Goal: Task Accomplishment & Management: Complete application form

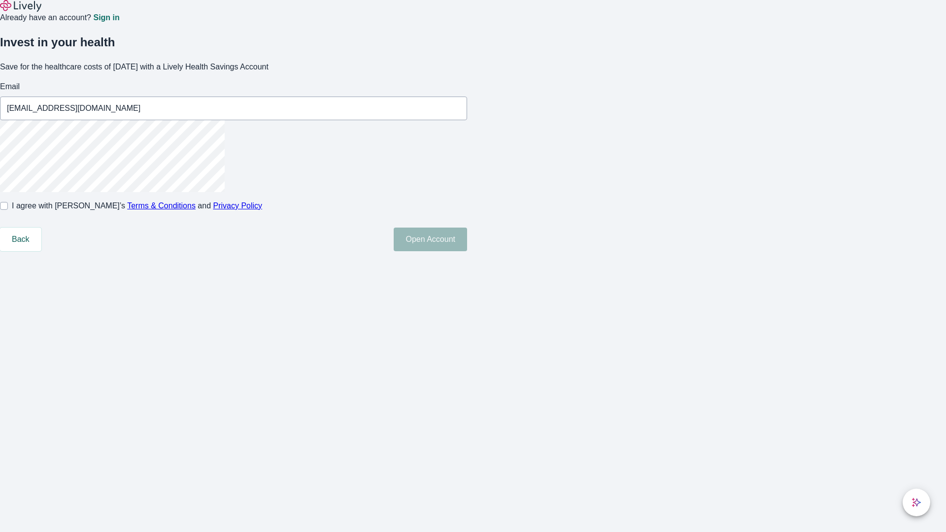
click at [8, 210] on input "I agree with Lively’s Terms & Conditions and Privacy Policy" at bounding box center [4, 206] width 8 height 8
checkbox input "true"
click at [467, 251] on button "Open Account" at bounding box center [430, 240] width 73 height 24
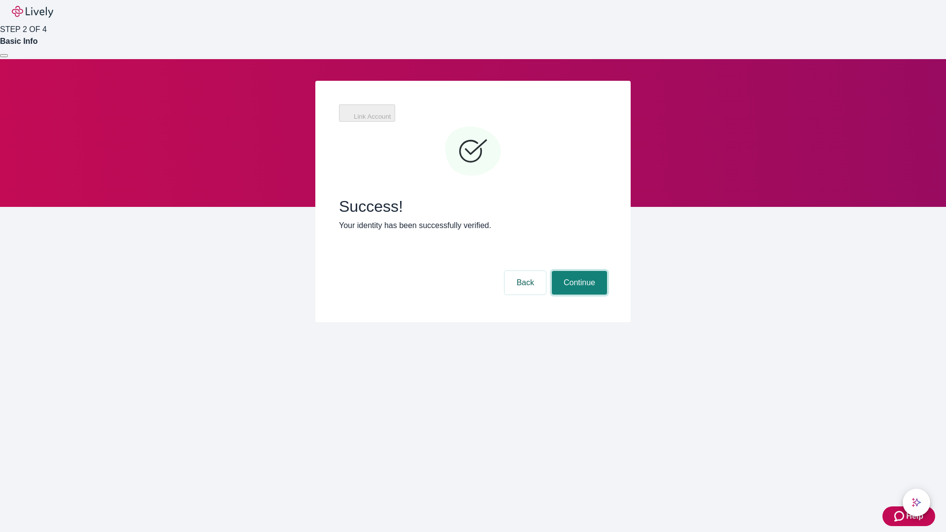
click at [578, 271] on button "Continue" at bounding box center [579, 283] width 55 height 24
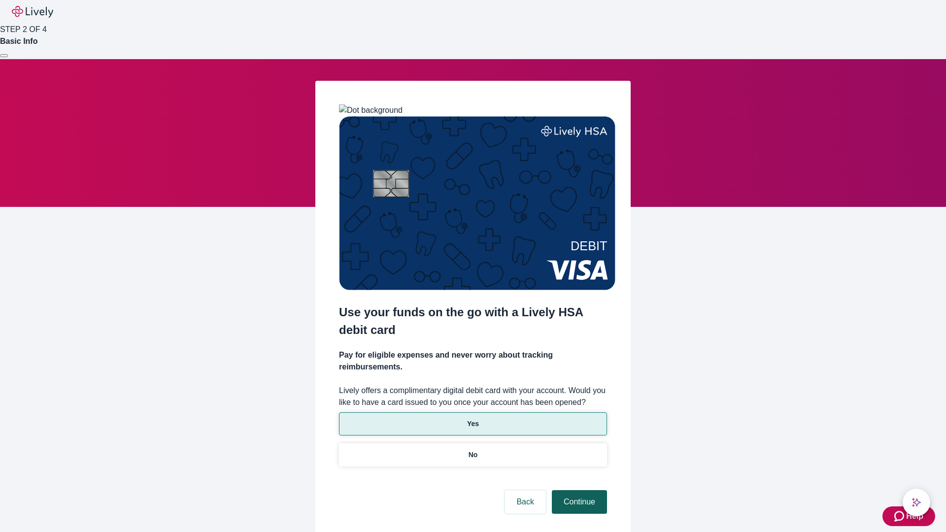
click at [473, 450] on p "No" at bounding box center [473, 455] width 9 height 10
click at [578, 490] on button "Continue" at bounding box center [579, 502] width 55 height 24
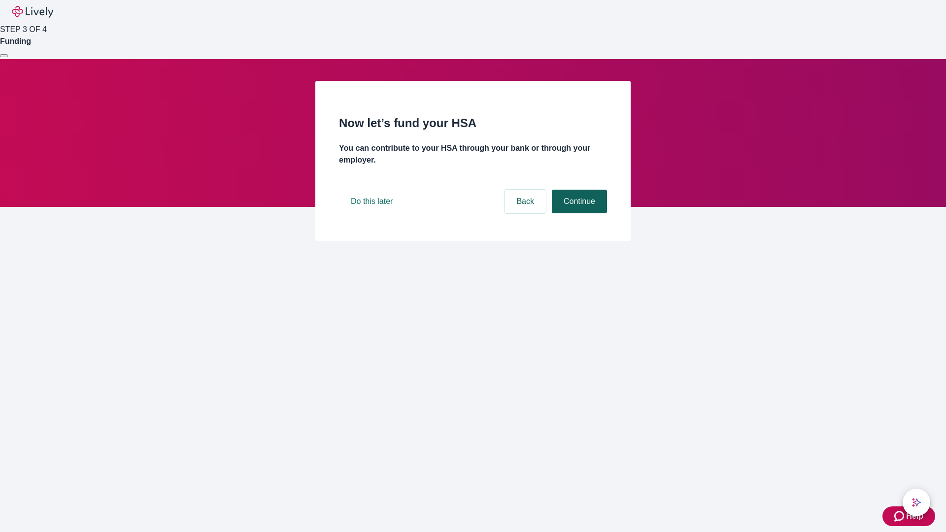
click at [578, 213] on button "Continue" at bounding box center [579, 202] width 55 height 24
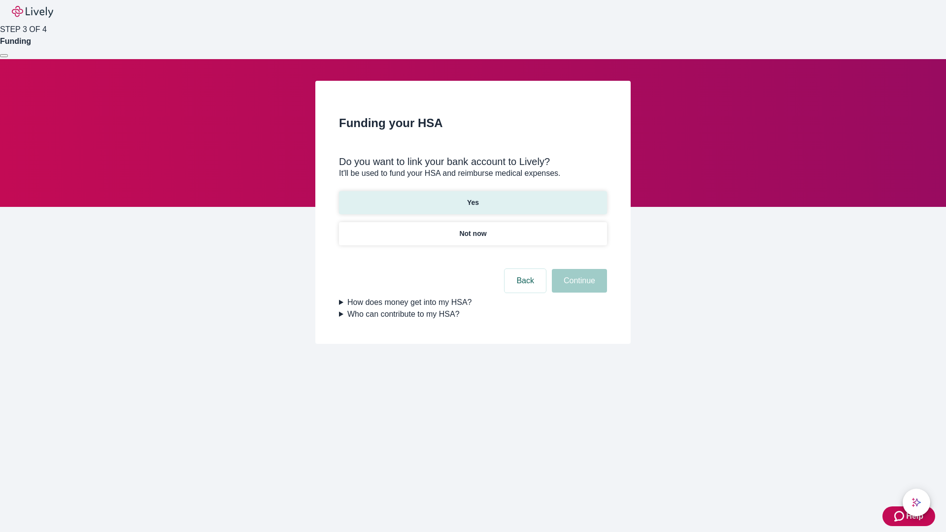
click at [473, 198] on p "Yes" at bounding box center [473, 203] width 12 height 10
click at [578, 269] on button "Continue" at bounding box center [579, 281] width 55 height 24
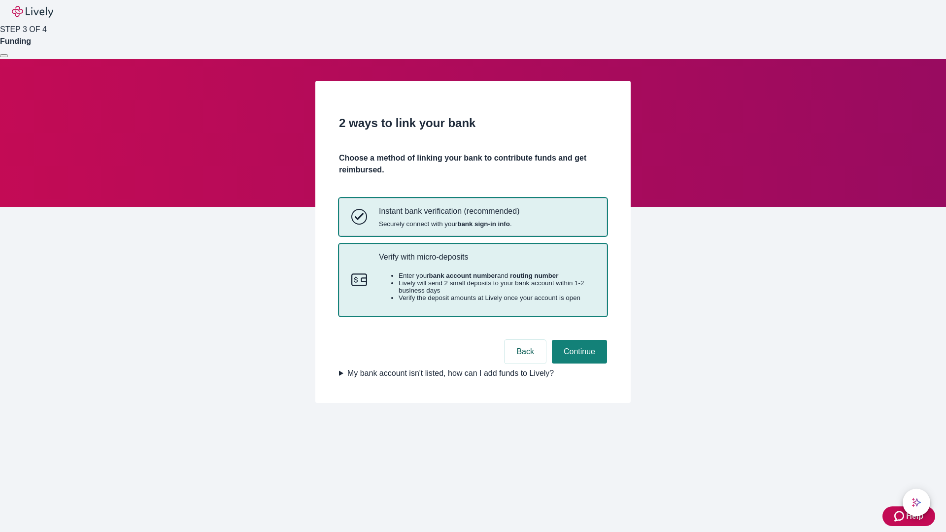
click at [487, 262] on p "Verify with micro-deposits" at bounding box center [487, 256] width 216 height 9
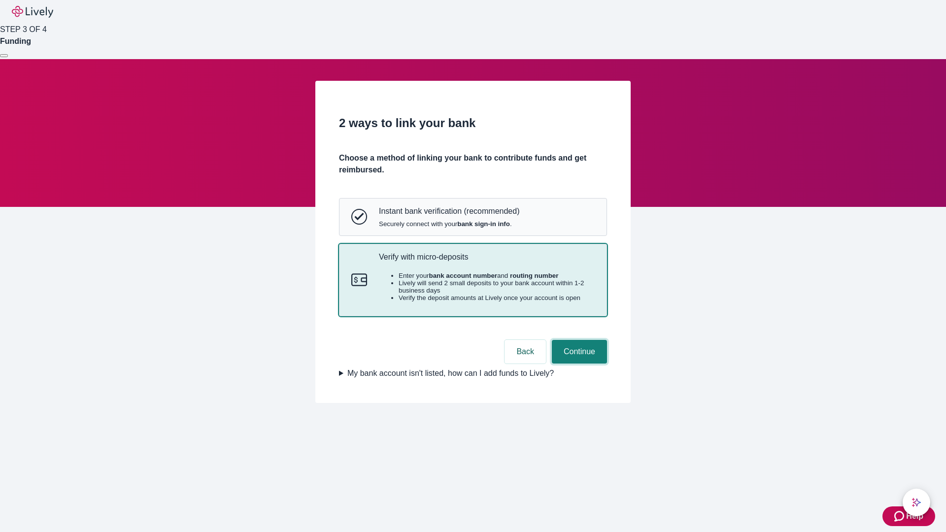
click at [578, 364] on button "Continue" at bounding box center [579, 352] width 55 height 24
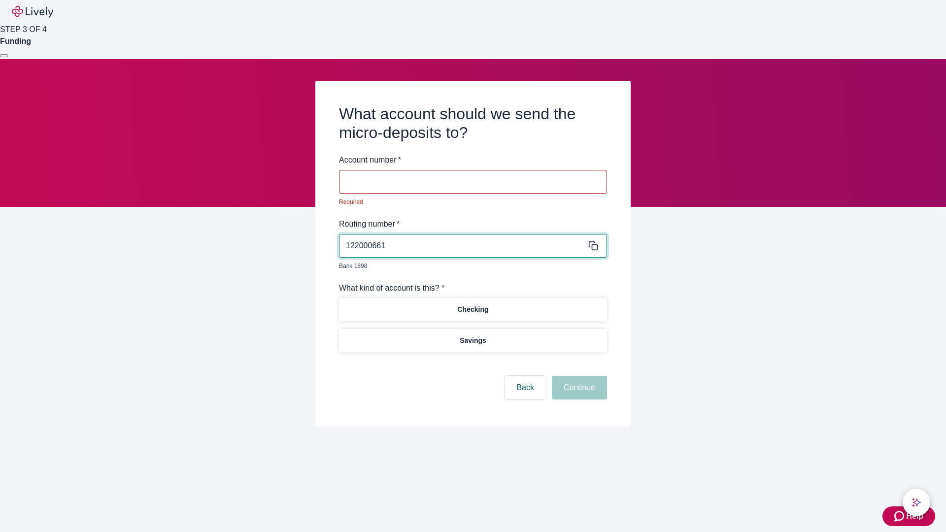
type input "122000661"
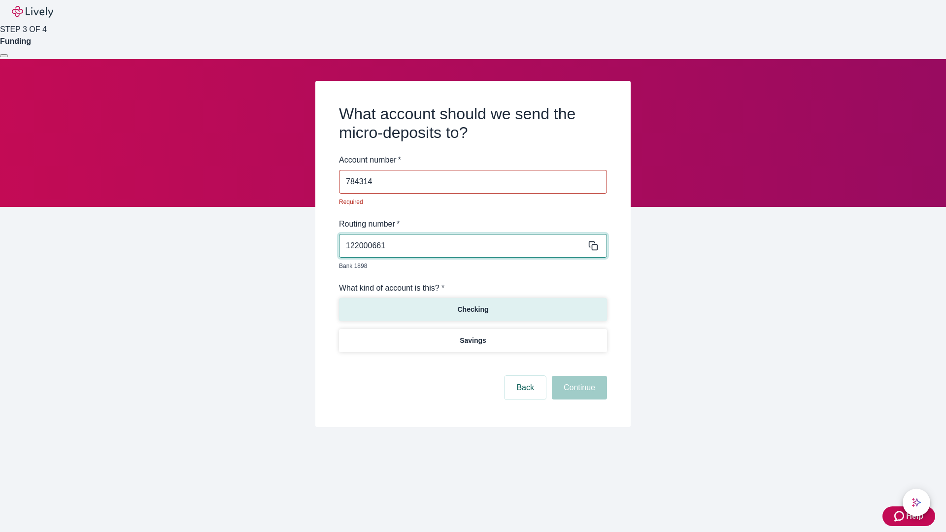
type input "784314"
click at [473, 305] on p "Checking" at bounding box center [472, 310] width 31 height 10
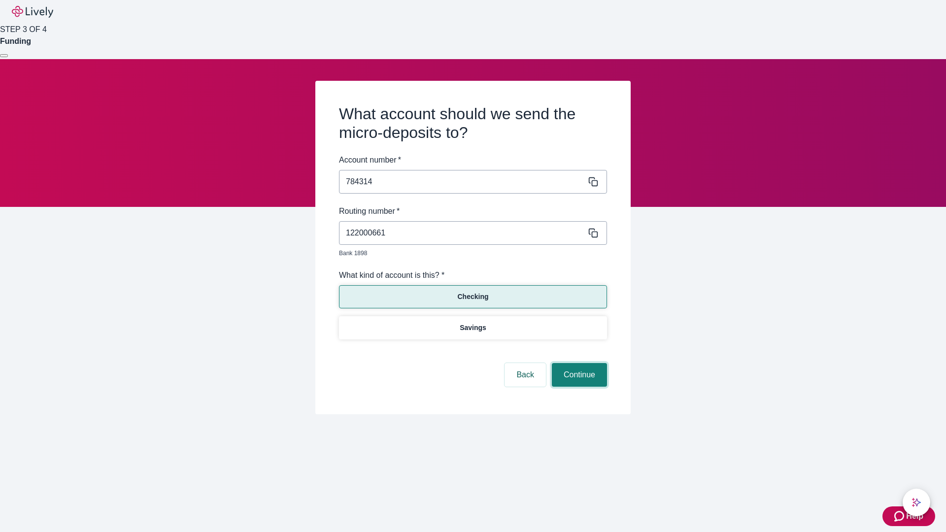
click at [578, 364] on button "Continue" at bounding box center [579, 375] width 55 height 24
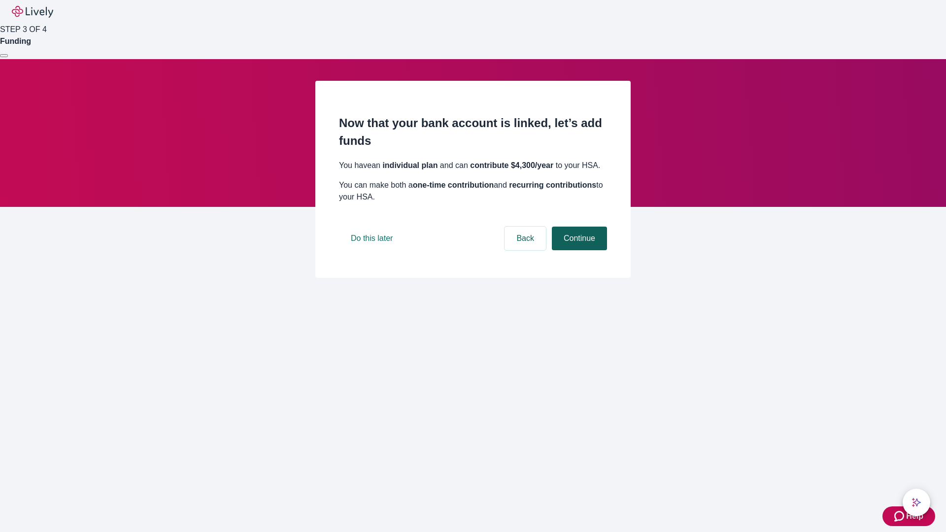
click at [578, 250] on button "Continue" at bounding box center [579, 239] width 55 height 24
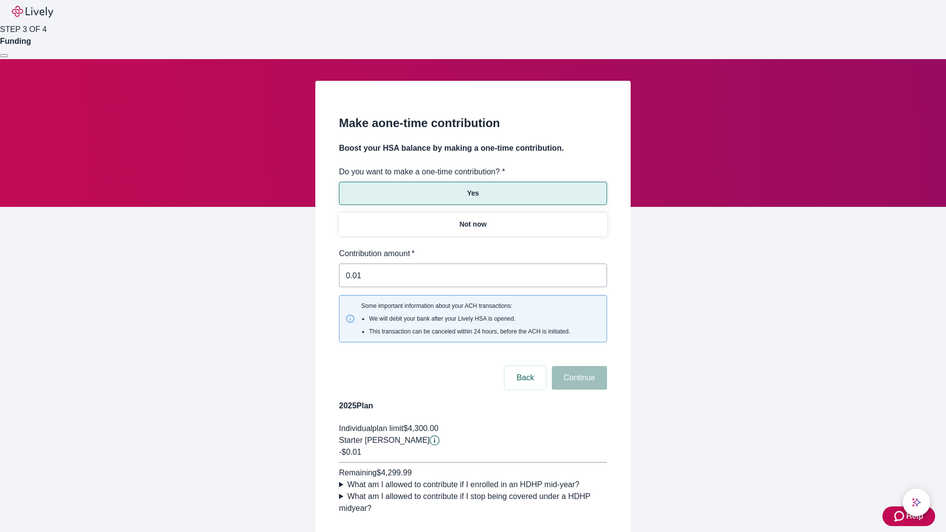
type input "0.01"
click at [578, 366] on button "Continue" at bounding box center [579, 378] width 55 height 24
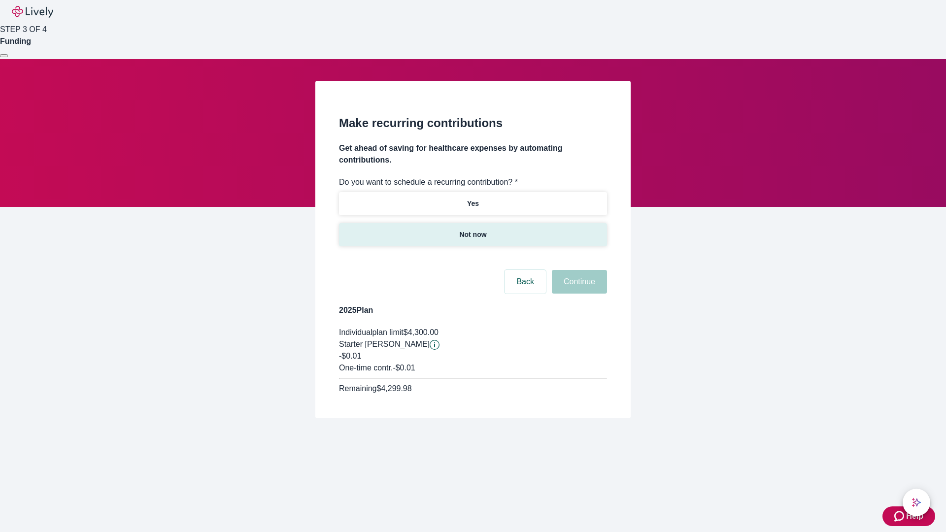
click at [473, 230] on p "Not now" at bounding box center [472, 235] width 27 height 10
click at [578, 270] on button "Continue" at bounding box center [579, 282] width 55 height 24
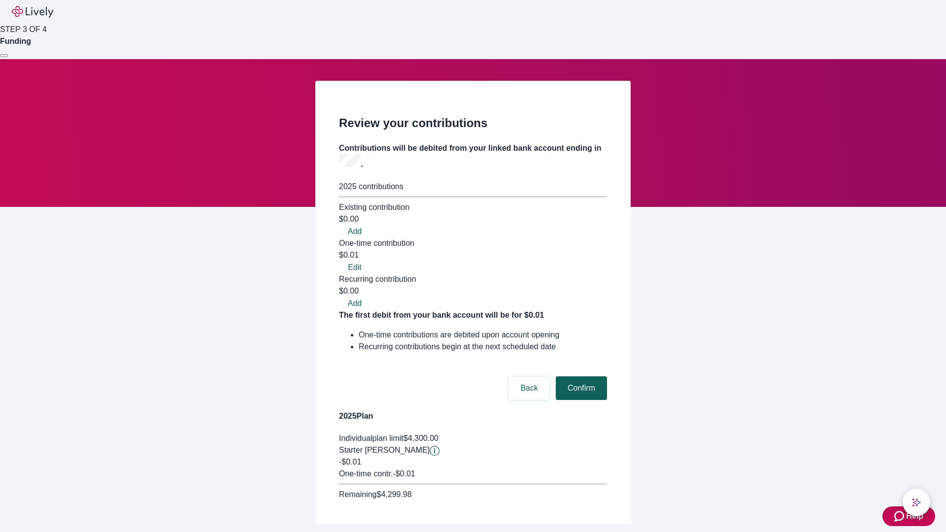
click at [580, 377] on button "Confirm" at bounding box center [581, 389] width 51 height 24
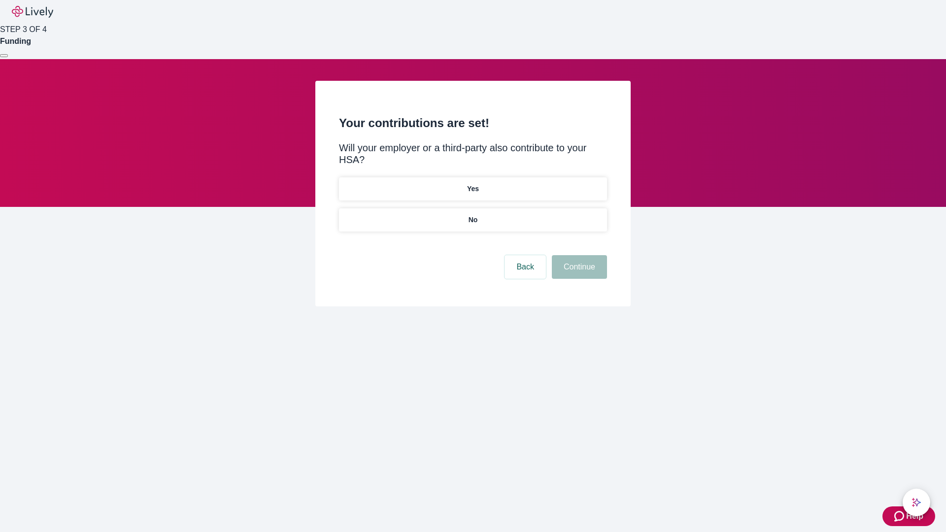
click at [473, 215] on p "No" at bounding box center [473, 220] width 9 height 10
click at [578, 255] on button "Continue" at bounding box center [579, 267] width 55 height 24
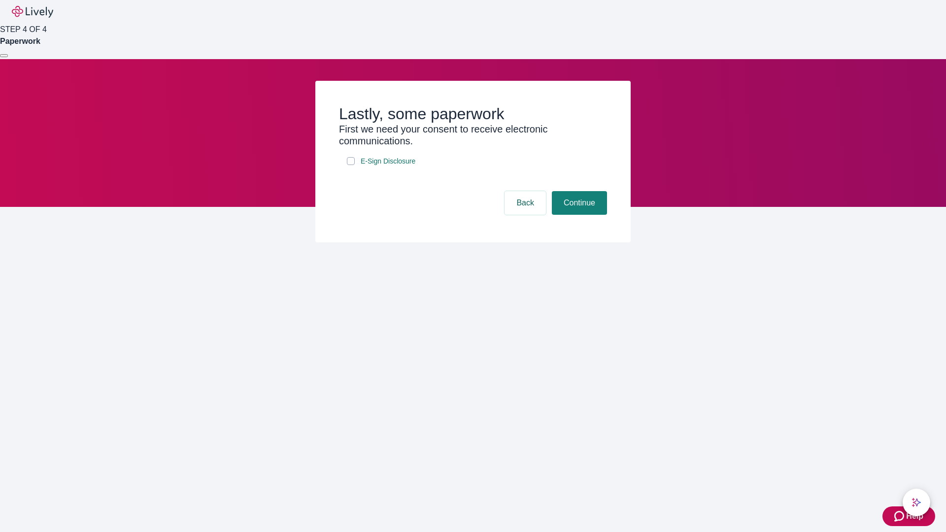
click at [351, 165] on input "E-Sign Disclosure" at bounding box center [351, 161] width 8 height 8
checkbox input "true"
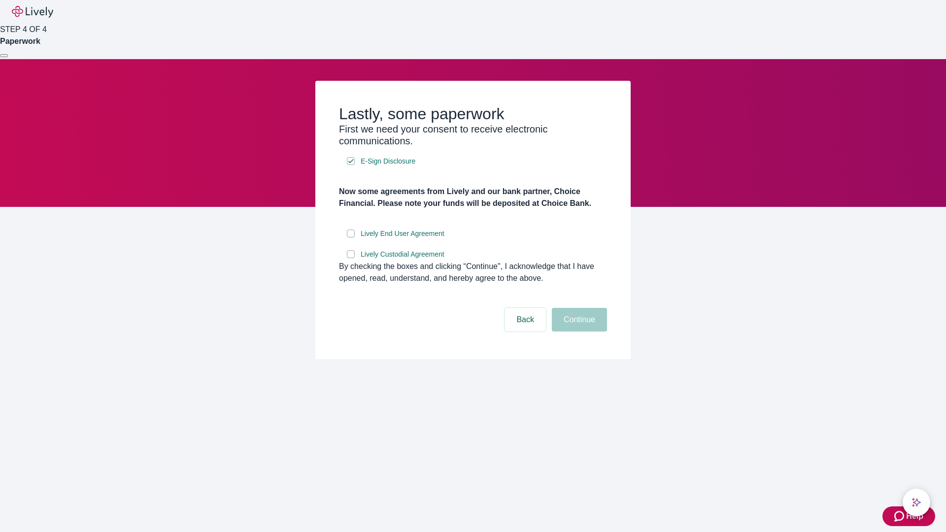
click at [351, 238] on input "Lively End User Agreement" at bounding box center [351, 234] width 8 height 8
checkbox input "true"
click at [351, 258] on input "Lively Custodial Agreement" at bounding box center [351, 254] width 8 height 8
checkbox input "true"
click at [578, 332] on button "Continue" at bounding box center [579, 320] width 55 height 24
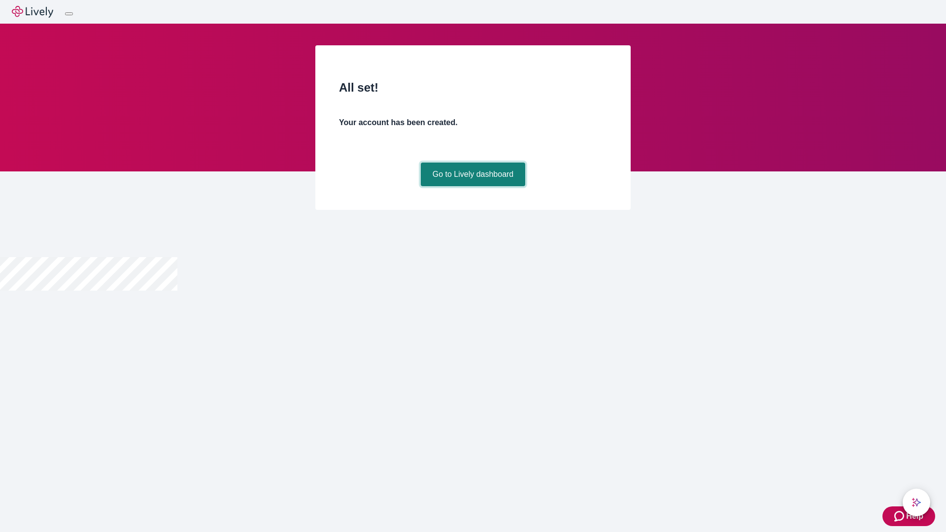
click at [473, 186] on link "Go to Lively dashboard" at bounding box center [473, 175] width 105 height 24
